Goal: Transaction & Acquisition: Purchase product/service

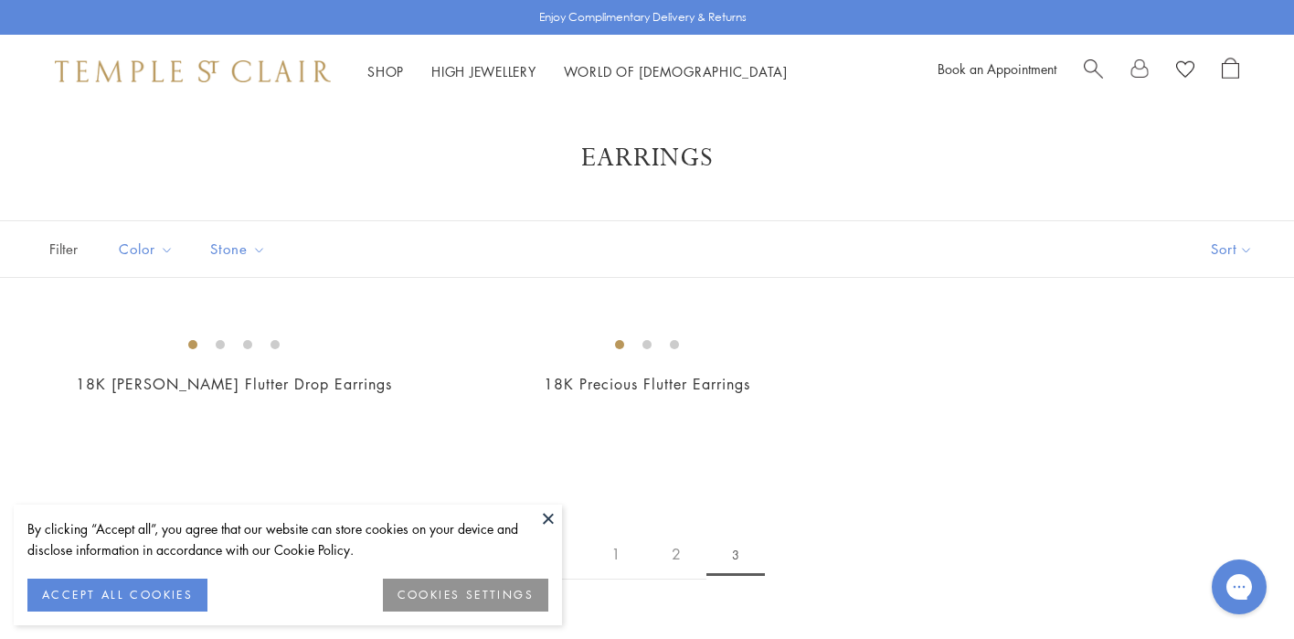
scroll to position [16, 0]
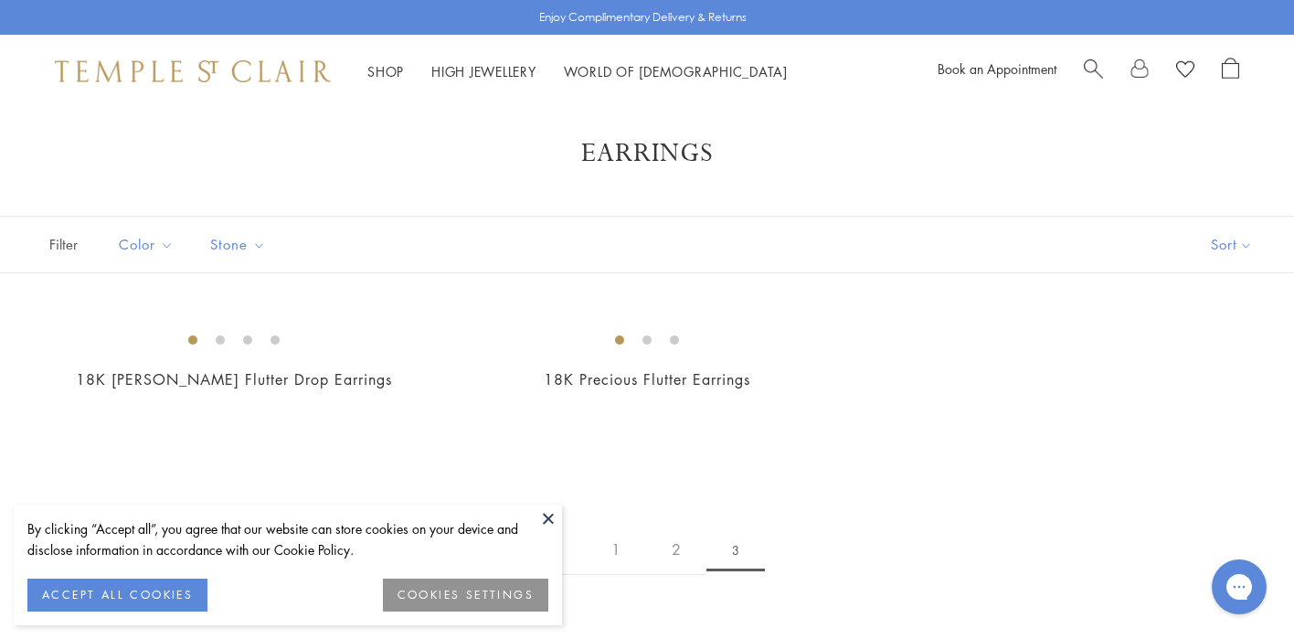
click at [164, 589] on button "ACCEPT ALL COOKIES" at bounding box center [117, 594] width 180 height 33
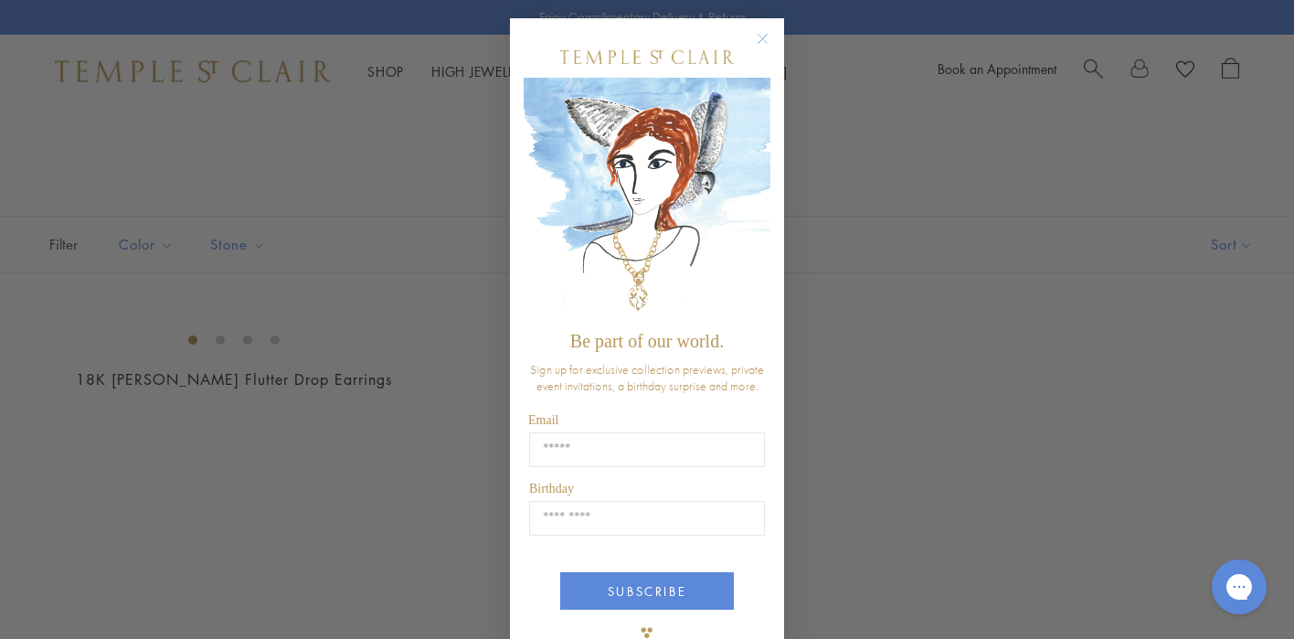
click at [759, 31] on circle "Close dialog" at bounding box center [763, 39] width 22 height 22
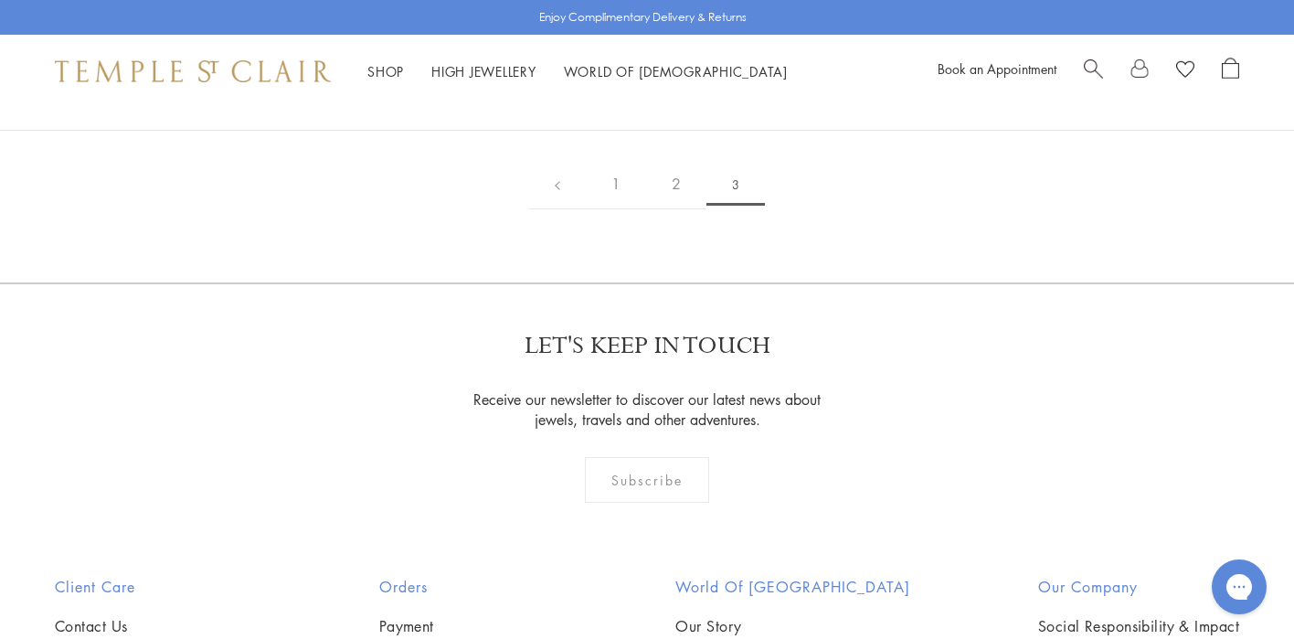
scroll to position [383, 0]
click at [613, 208] on link "1" at bounding box center [616, 183] width 60 height 50
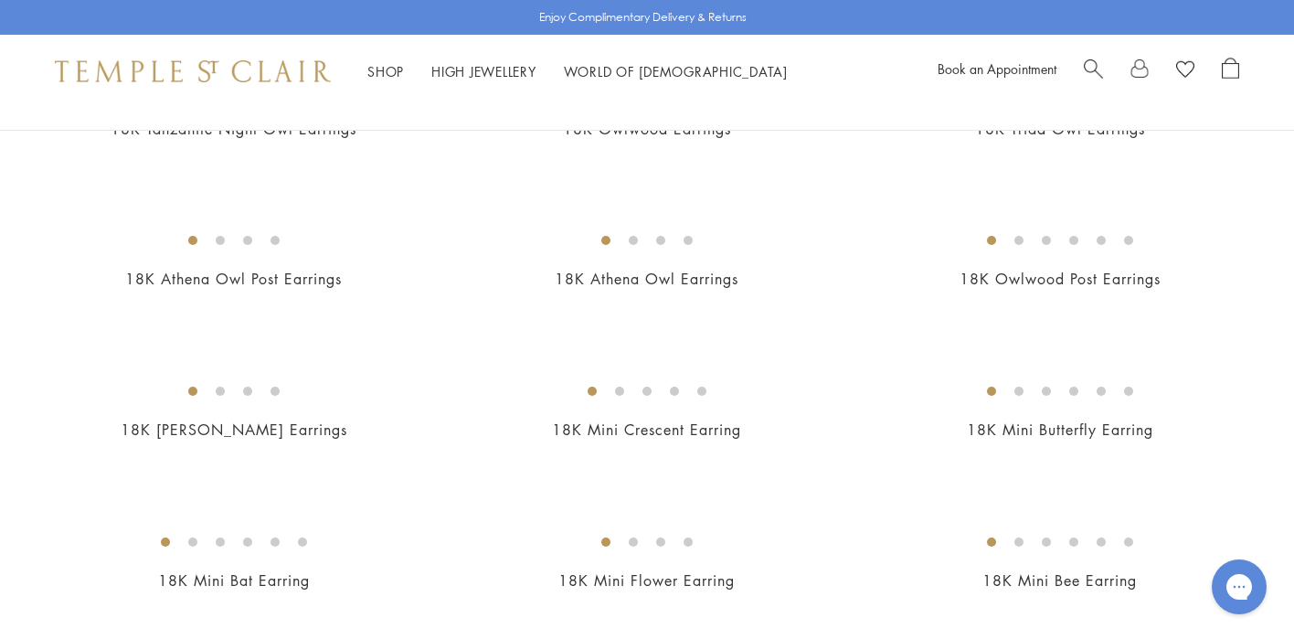
scroll to position [268, 0]
click at [0, 0] on img at bounding box center [0, 0] width 0 height 0
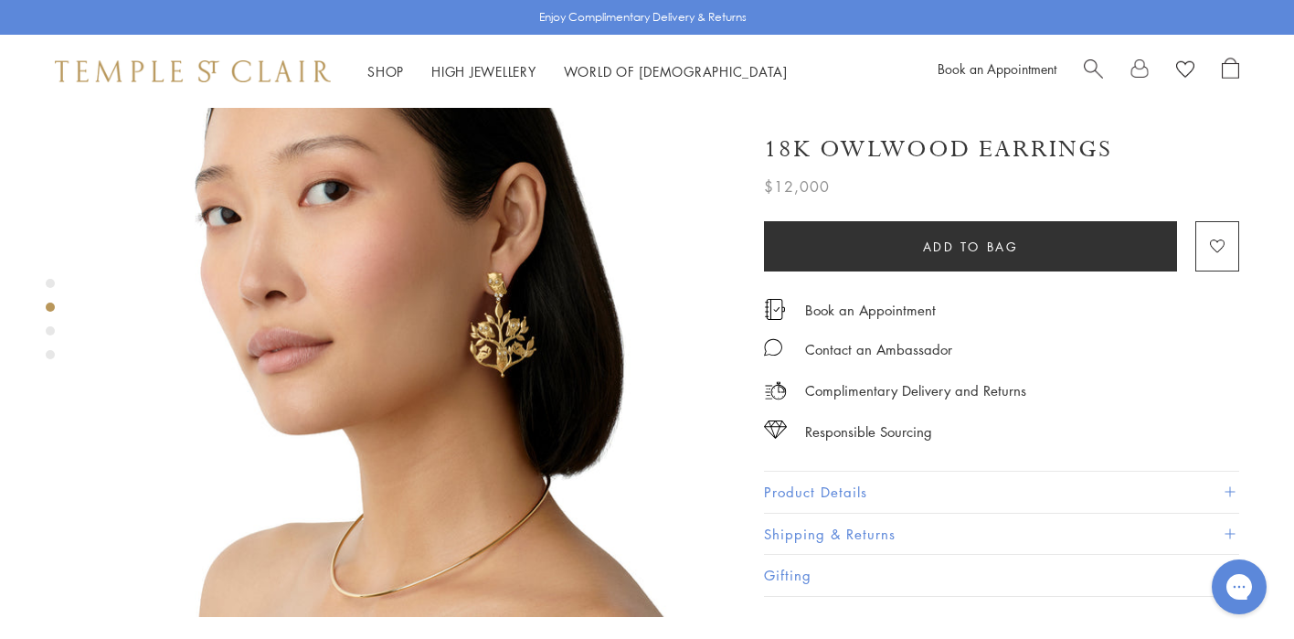
scroll to position [811, 0]
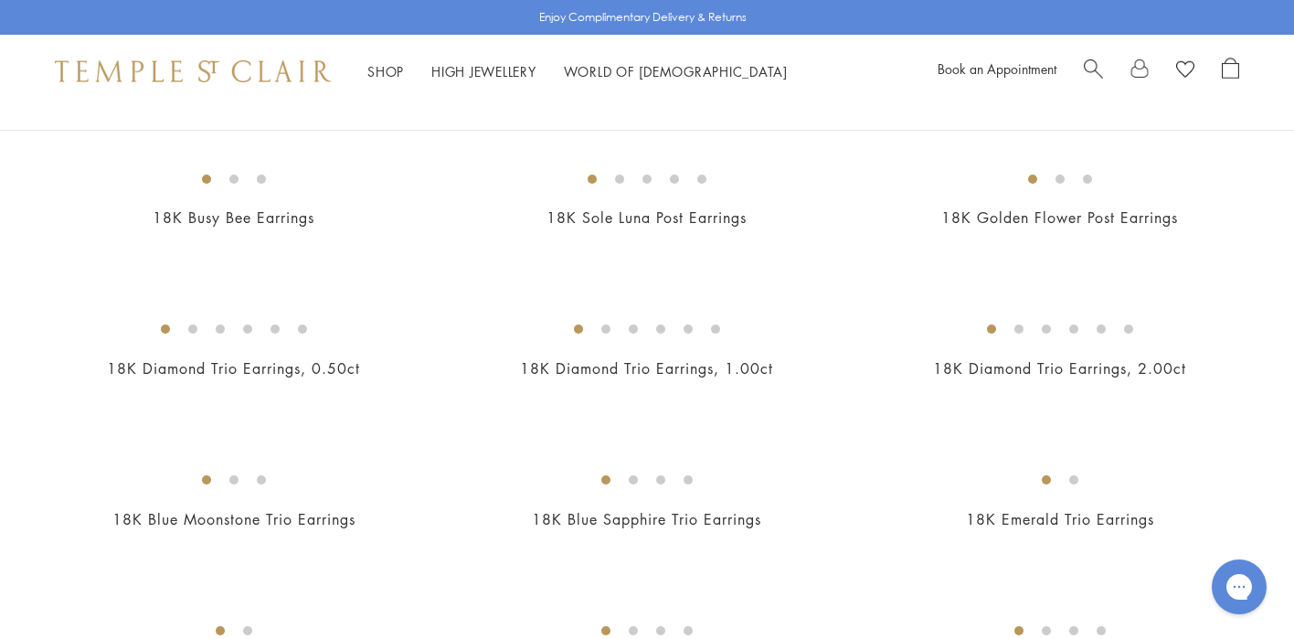
scroll to position [782, 0]
click at [0, 0] on img at bounding box center [0, 0] width 0 height 0
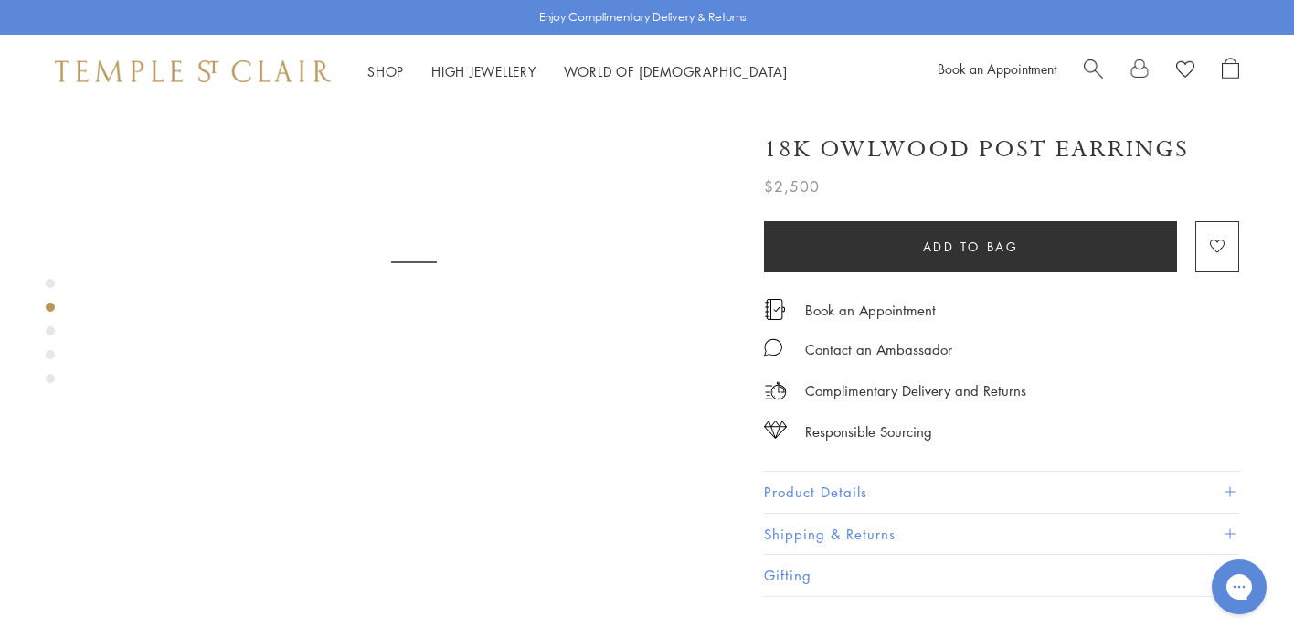
scroll to position [896, 0]
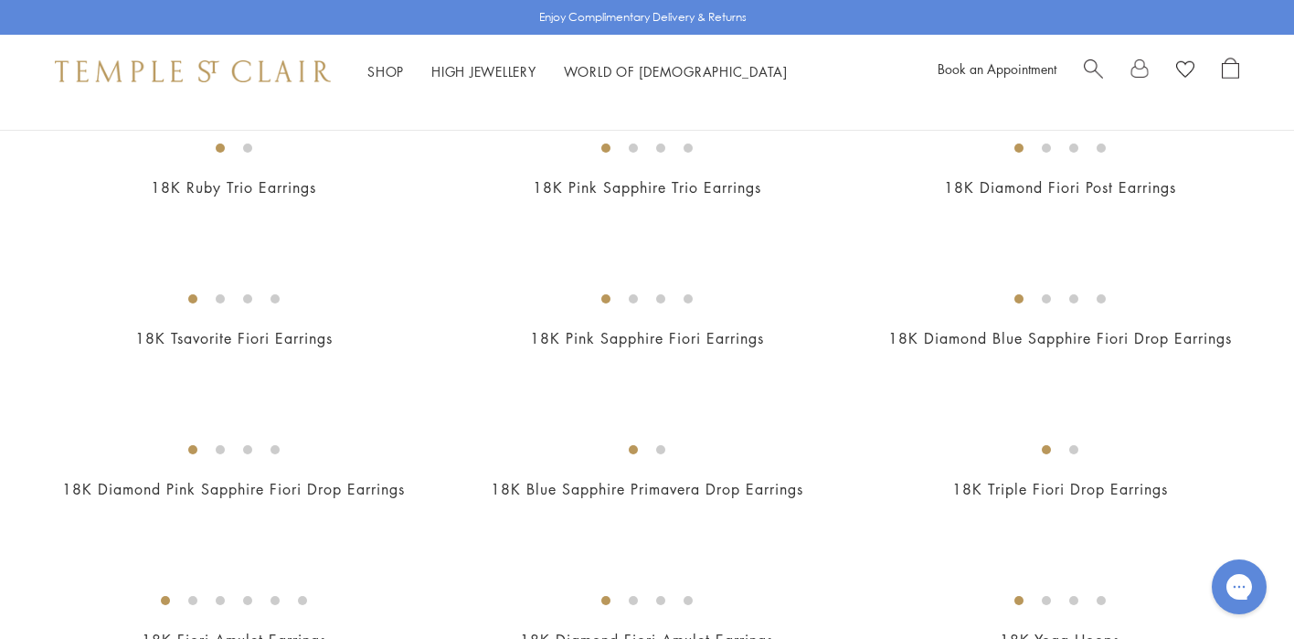
scroll to position [1265, 0]
click at [0, 0] on img at bounding box center [0, 0] width 0 height 0
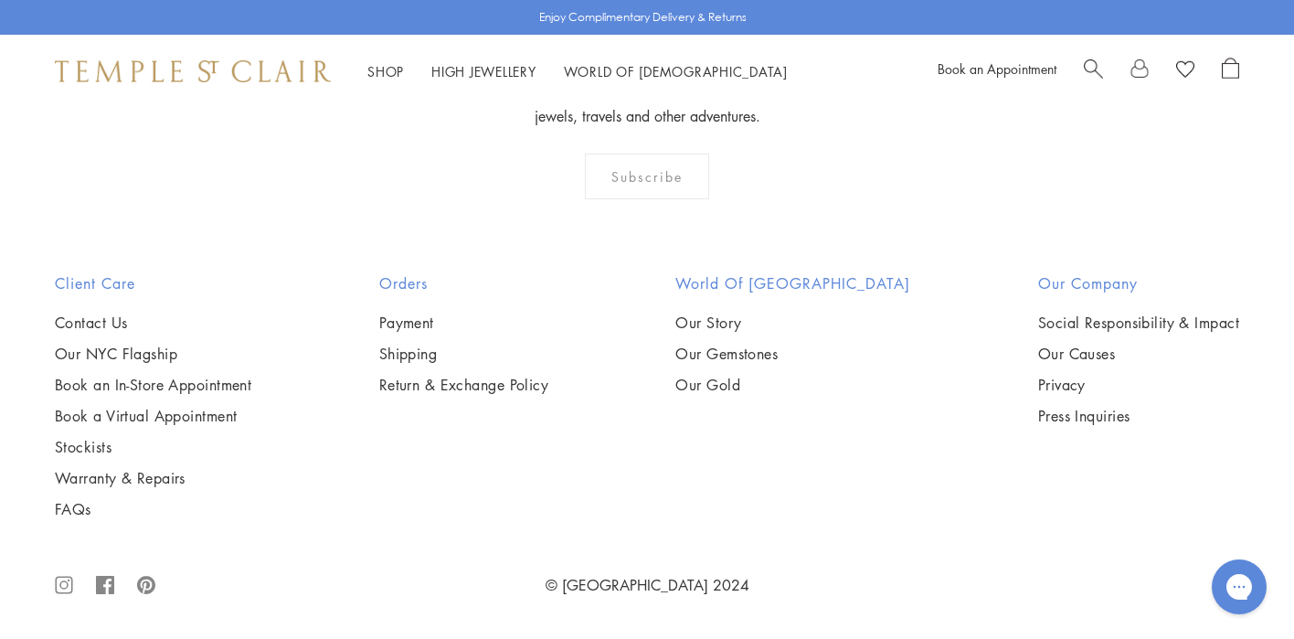
scroll to position [8850, 0]
click at [0, 0] on img at bounding box center [0, 0] width 0 height 0
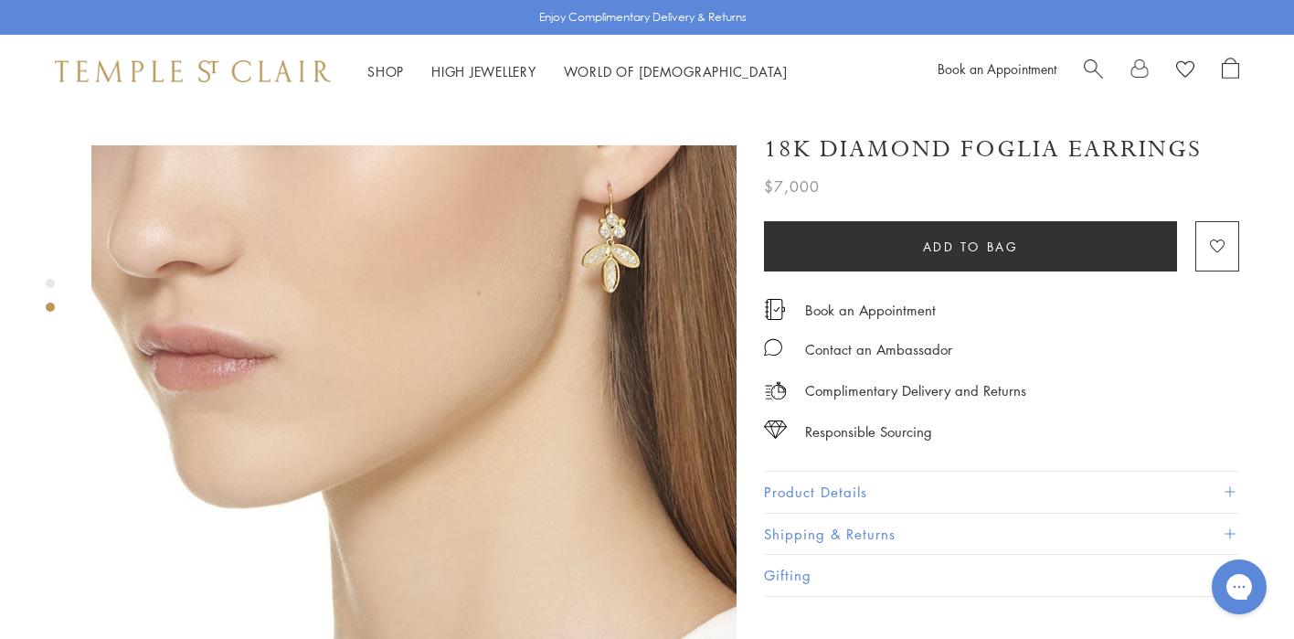
scroll to position [620, 0]
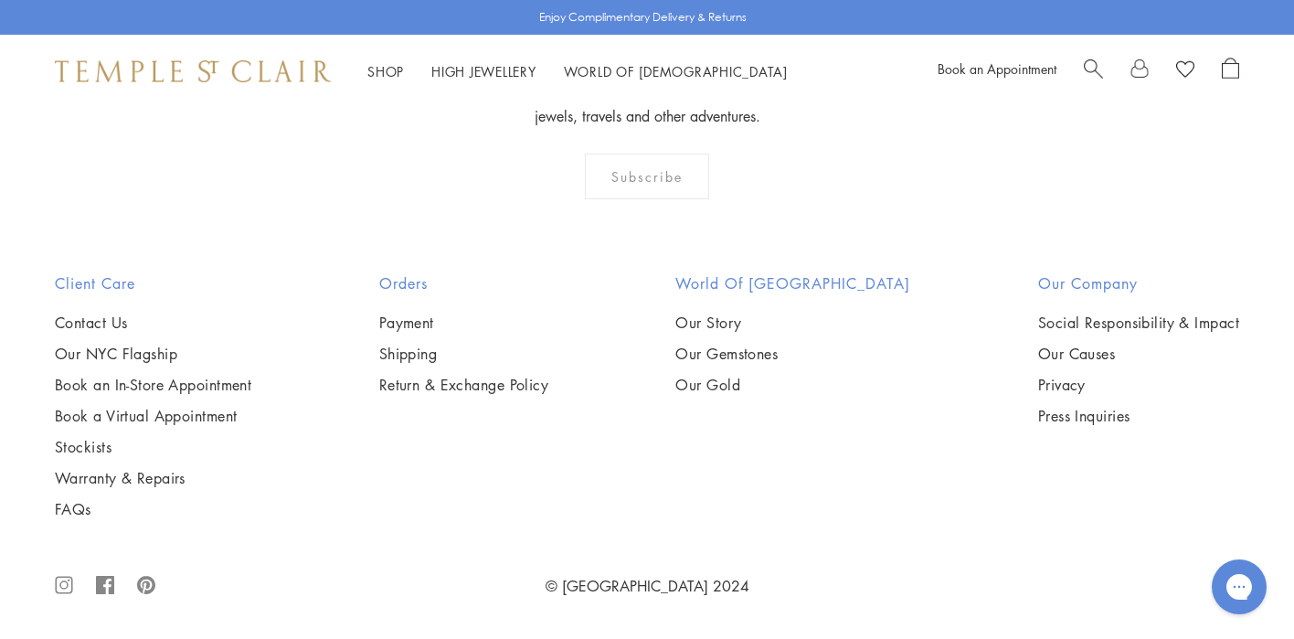
scroll to position [6997, 0]
